Goal: Entertainment & Leisure: Browse casually

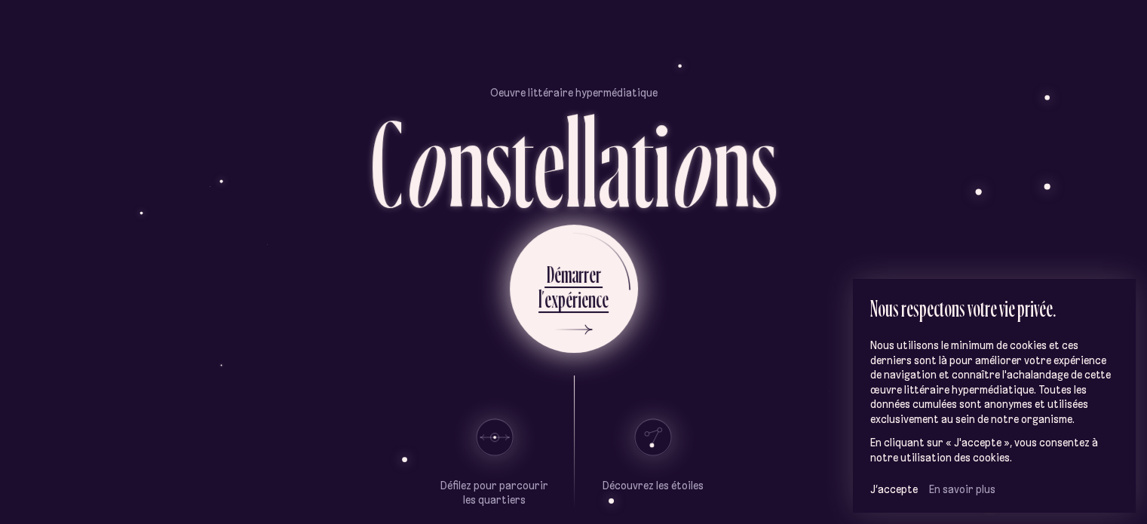
click at [513, 310] on ul "D é m a r r e r l ’ e x p é r i e n c e" at bounding box center [574, 289] width 128 height 128
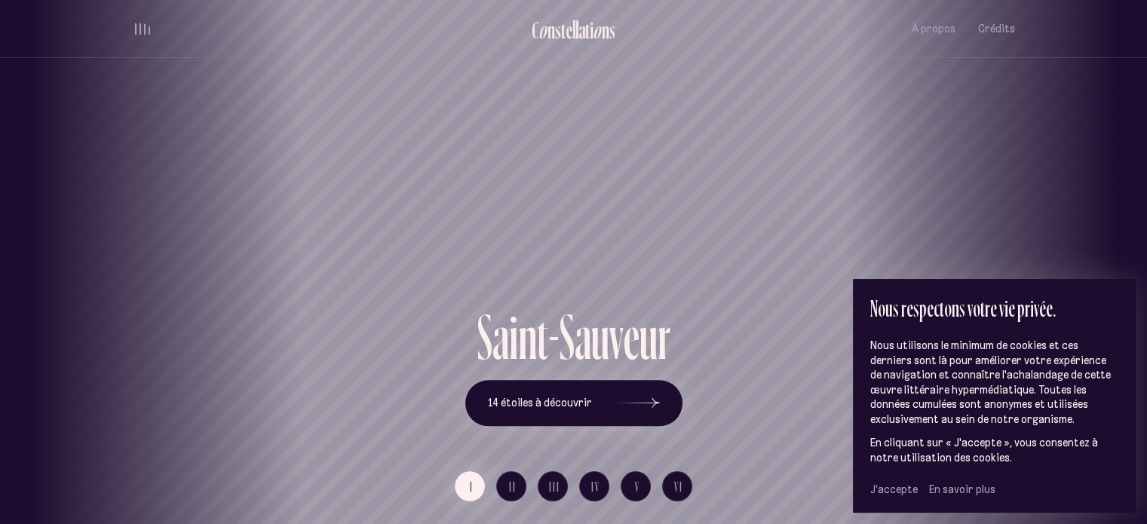
click at [899, 489] on span "J’accepte" at bounding box center [894, 490] width 48 height 14
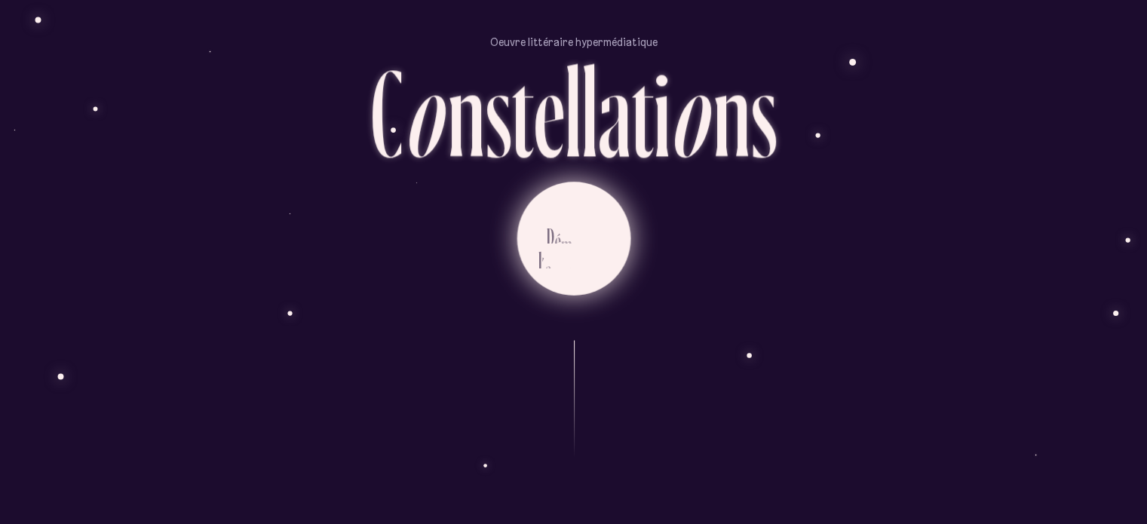
click at [549, 222] on icon at bounding box center [569, 278] width 45 height 113
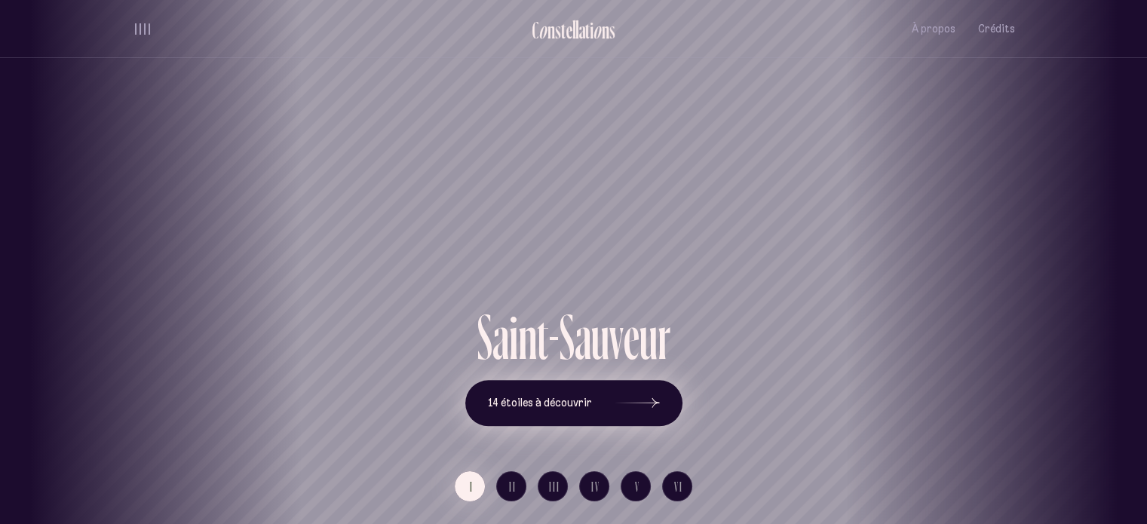
click at [631, 403] on icon at bounding box center [637, 403] width 45 height 113
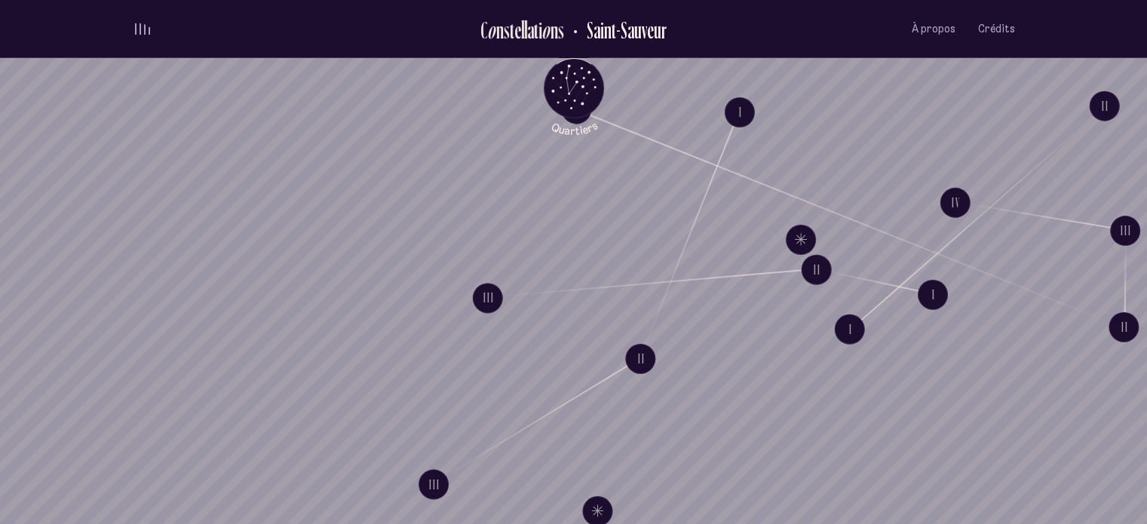
click at [136, 31] on div "volume audio" at bounding box center [142, 28] width 15 height 11
click at [144, 35] on button "volume audio" at bounding box center [143, 29] width 20 height 16
click at [149, 39] on ul "C o n s t e l l a t i o n s Saint-Sauveur À propos Crédits Menu" at bounding box center [574, 29] width 882 height 58
click at [147, 34] on div "volume audio" at bounding box center [142, 28] width 15 height 11
click at [147, 28] on button "volume audio" at bounding box center [143, 29] width 20 height 16
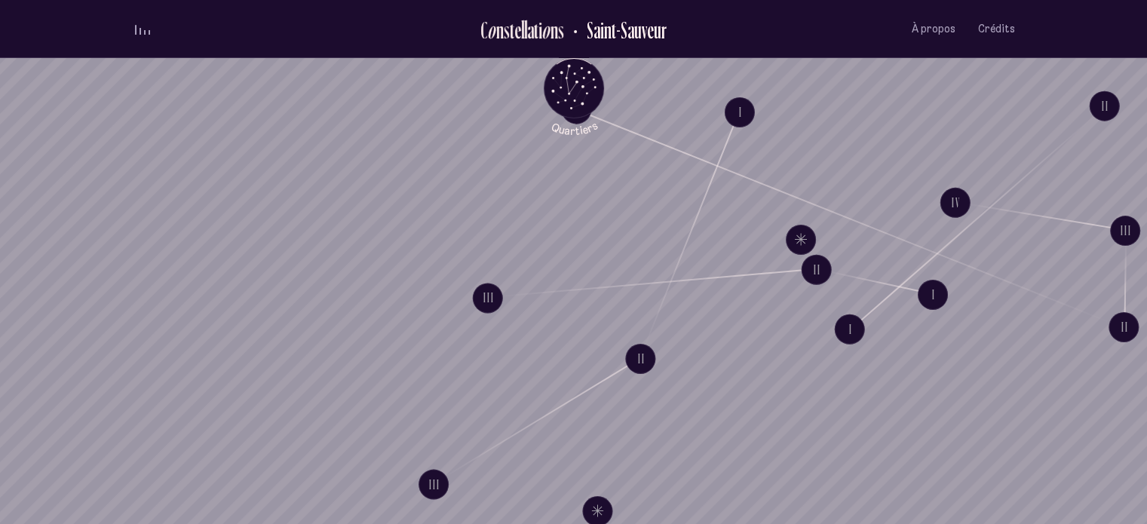
click at [143, 23] on div "volume audio" at bounding box center [142, 28] width 15 height 11
